Goal: Task Accomplishment & Management: Complete application form

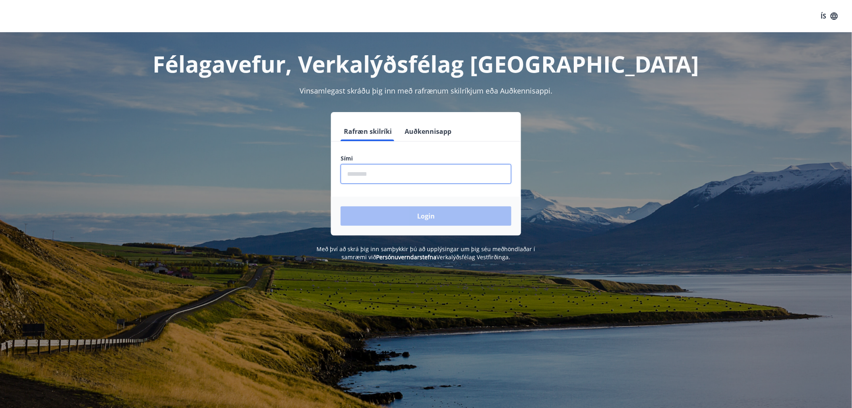
click at [369, 174] on input "phone" at bounding box center [426, 174] width 171 height 20
type input "********"
click at [341, 206] on button "Login" at bounding box center [426, 215] width 171 height 19
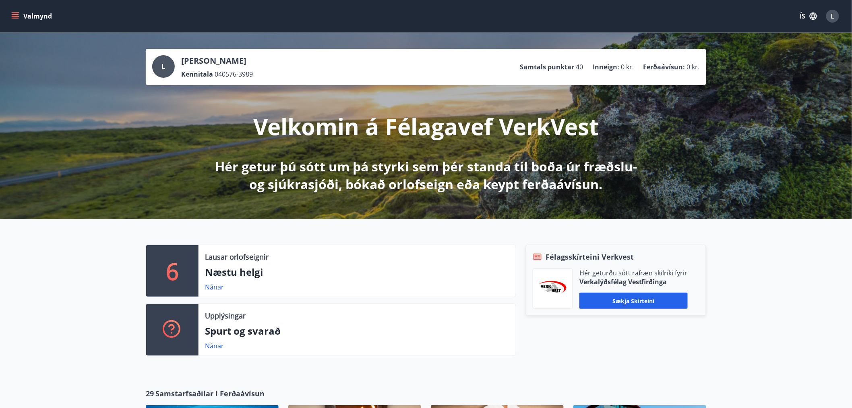
click at [14, 14] on icon "menu" at bounding box center [15, 14] width 7 height 1
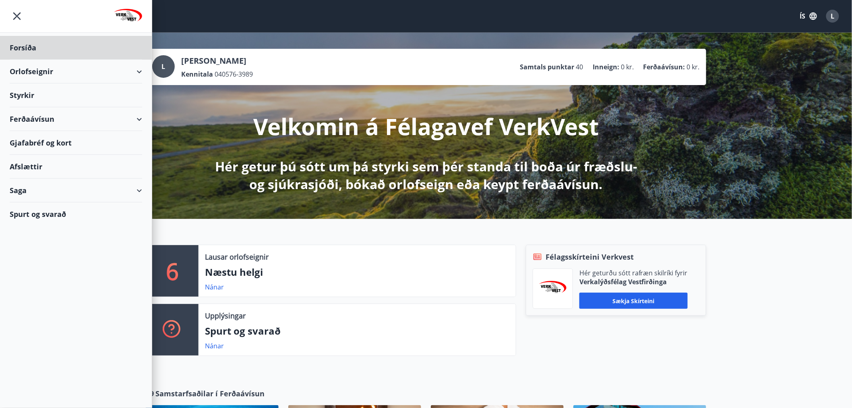
click at [27, 60] on div "Styrkir" at bounding box center [76, 48] width 133 height 24
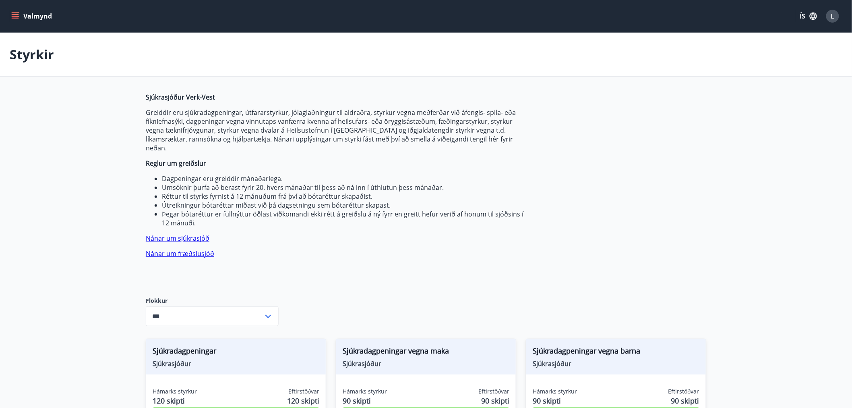
type input "***"
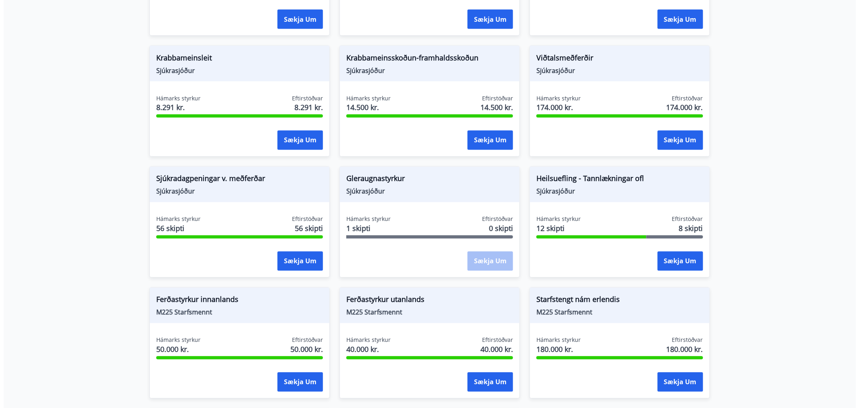
scroll to position [537, 0]
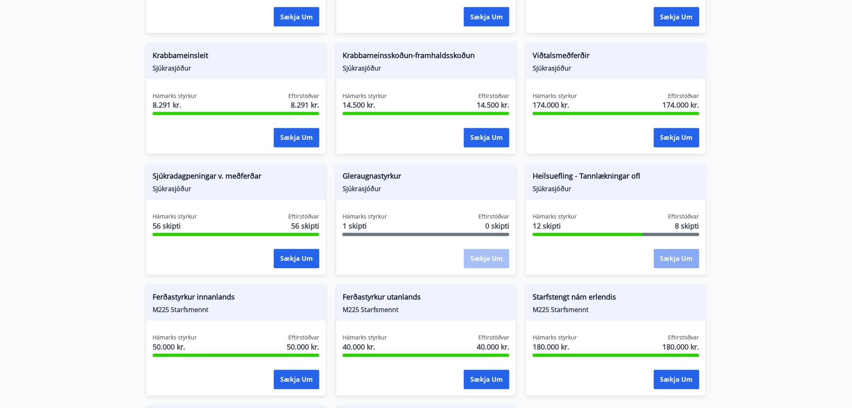
click at [677, 249] on button "Sækja um" at bounding box center [677, 258] width 46 height 19
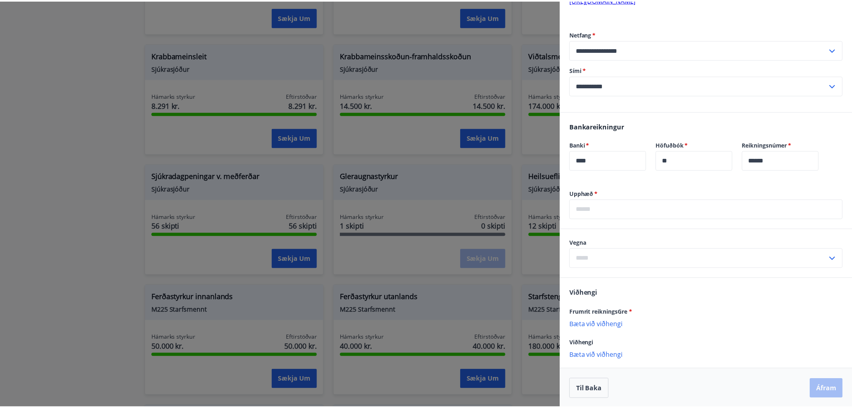
scroll to position [362, 0]
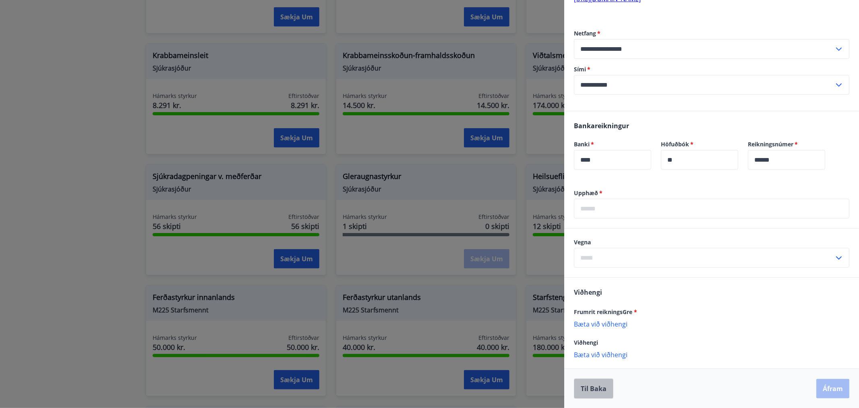
click at [597, 395] on button "Til baka" at bounding box center [593, 388] width 39 height 20
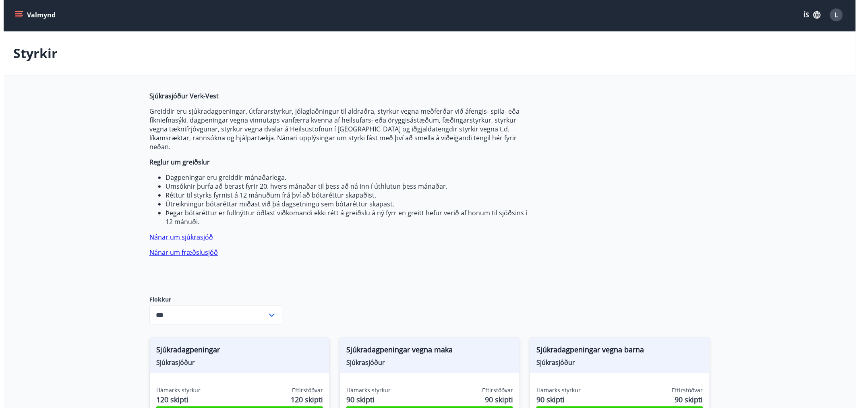
scroll to position [0, 0]
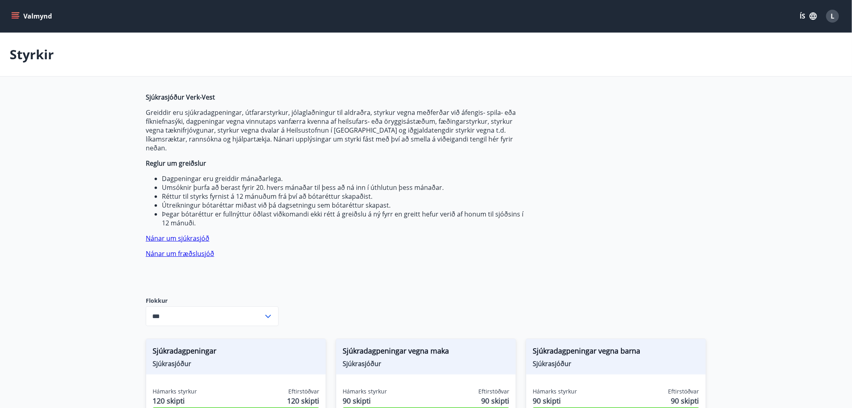
click at [835, 15] on span "L" at bounding box center [833, 16] width 4 height 9
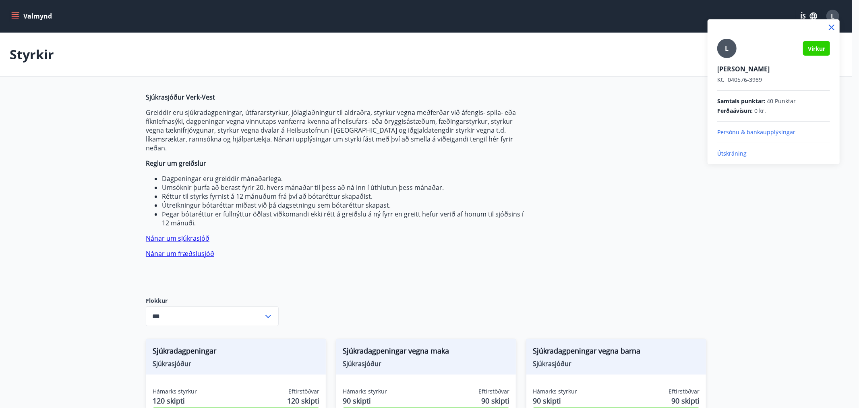
click at [732, 151] on p "Útskráning" at bounding box center [773, 153] width 113 height 8
